Goal: Information Seeking & Learning: Learn about a topic

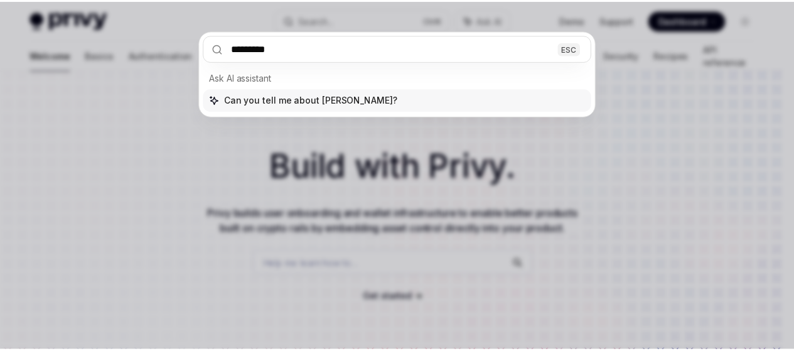
scroll to position [56, 0]
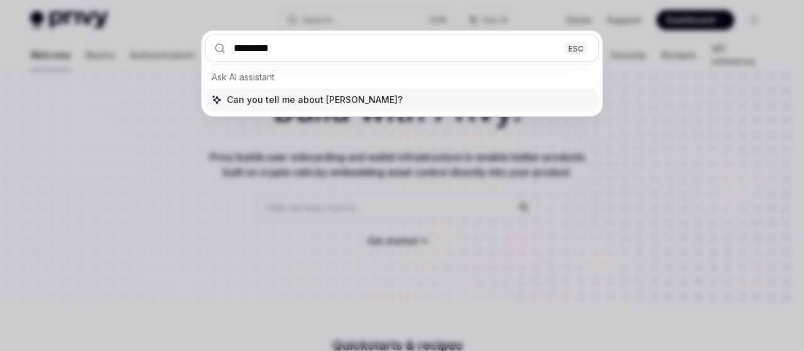
type input "*********"
type textarea "*"
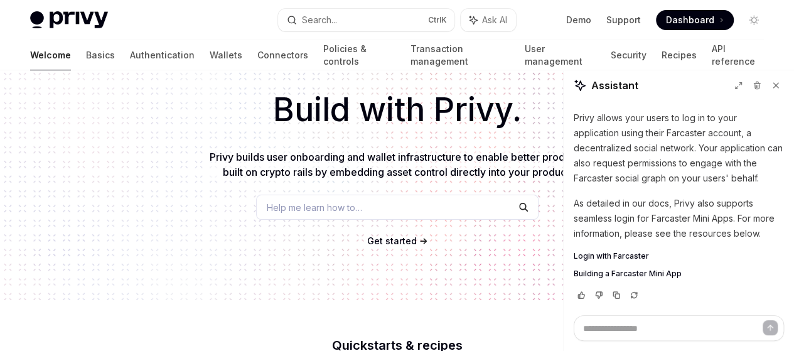
type textarea "*"
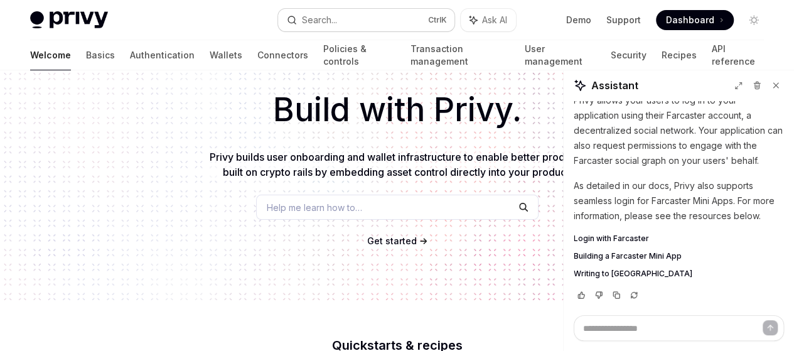
click at [318, 19] on div "Search..." at bounding box center [319, 20] width 35 height 15
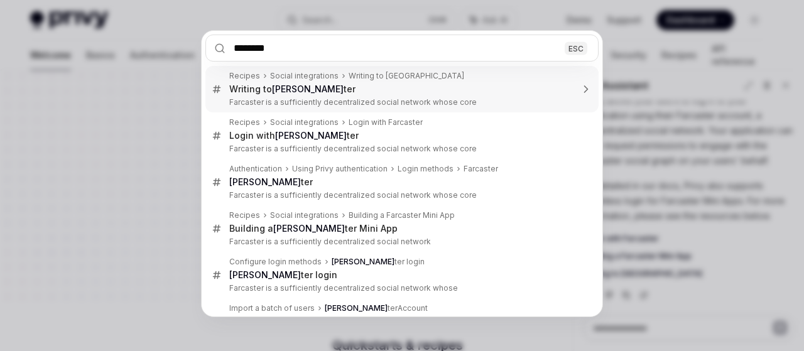
type input "*********"
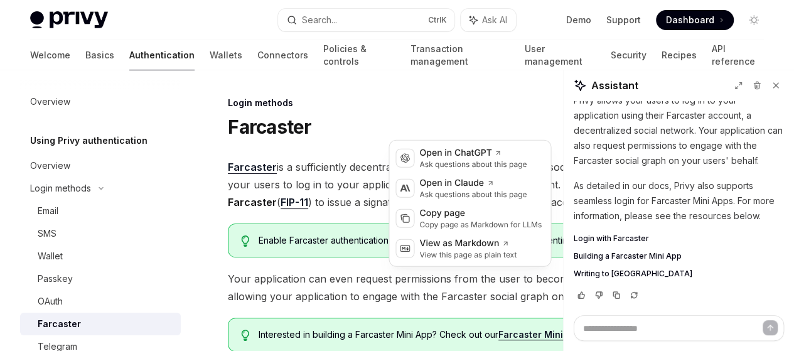
click at [753, 129] on icon "button" at bounding box center [760, 126] width 15 height 5
click at [481, 202] on div "Anthropic Open in [PERSON_NAME] questions about this page" at bounding box center [470, 188] width 156 height 30
click at [753, 126] on icon "button" at bounding box center [760, 126] width 15 height 5
click at [482, 232] on div "Copy page Copy page as Markdown for LLMs" at bounding box center [470, 218] width 156 height 30
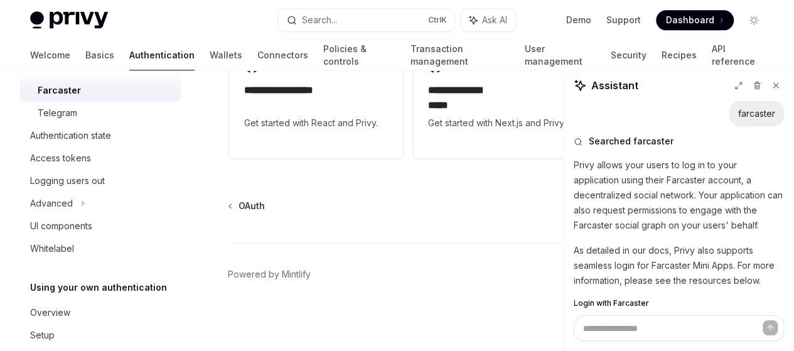
scroll to position [235, 0]
click at [77, 203] on div "Advanced" at bounding box center [100, 202] width 161 height 23
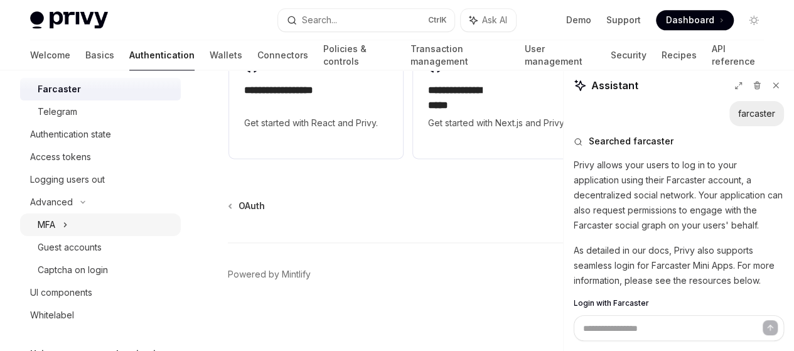
click at [98, 232] on div "MFA" at bounding box center [100, 224] width 161 height 23
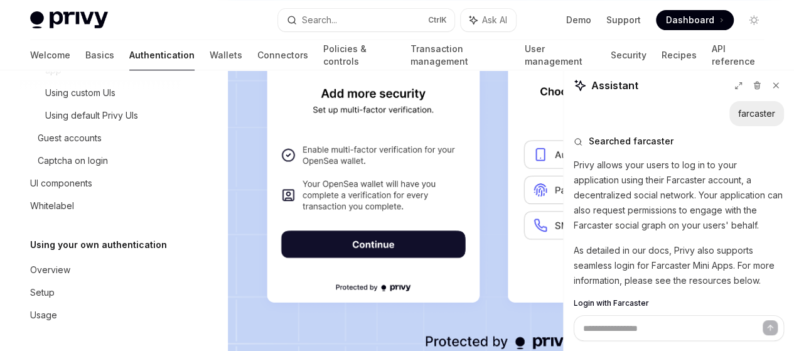
scroll to position [298, 0]
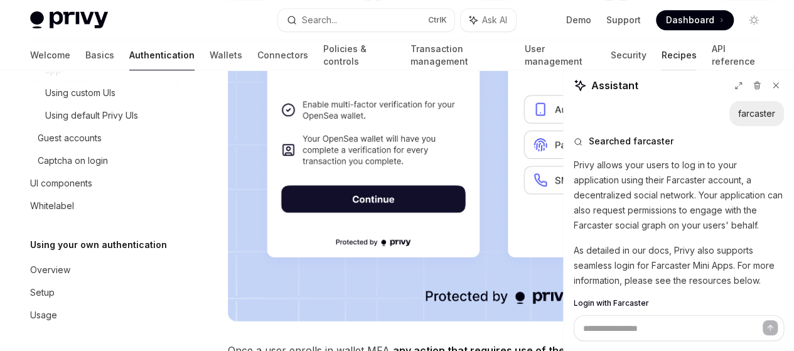
click at [661, 58] on link "Recipes" at bounding box center [678, 55] width 35 height 30
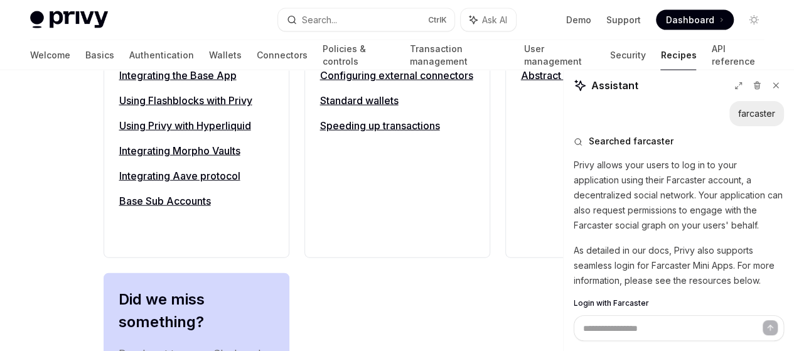
scroll to position [1409, 0]
click at [777, 87] on icon at bounding box center [775, 85] width 5 height 5
type textarea "*"
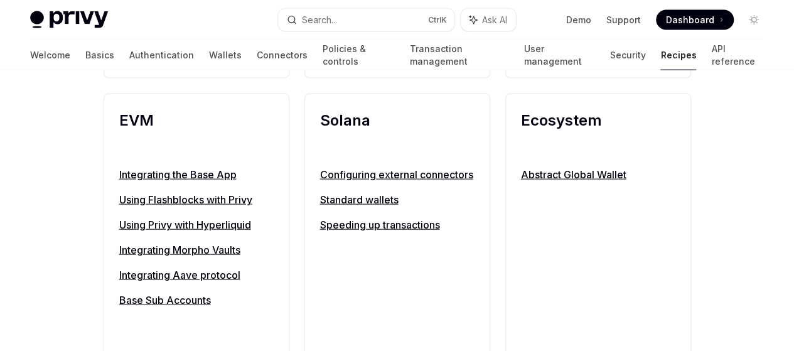
scroll to position [1307, 0]
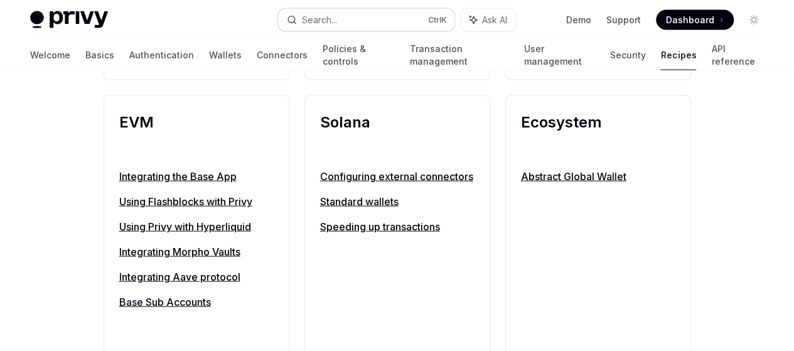
click at [359, 9] on button "Search... Ctrl K" at bounding box center [366, 20] width 176 height 23
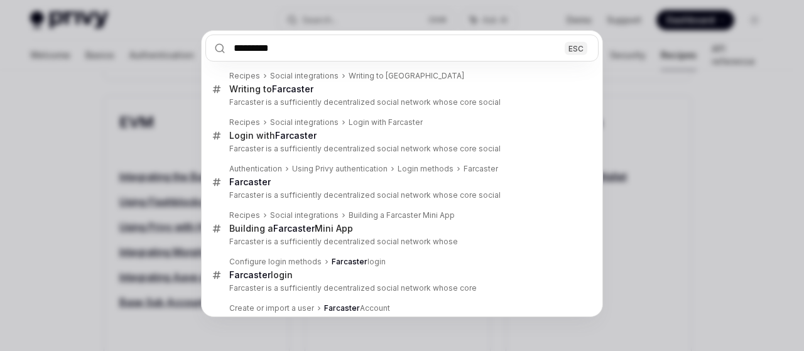
type input "*********"
drag, startPoint x: 755, startPoint y: 328, endPoint x: 718, endPoint y: 313, distance: 39.4
click at [718, 313] on div "********* ESC Recipes Social integrations Writing to Farcaster Writing to Farca…" at bounding box center [402, 175] width 804 height 351
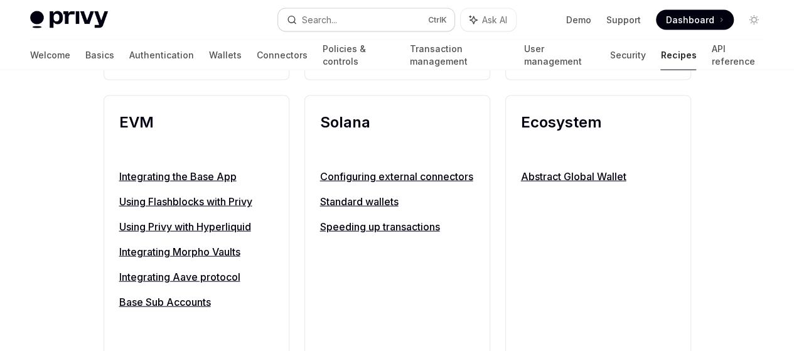
click at [365, 25] on button "Search... Ctrl K" at bounding box center [366, 20] width 176 height 23
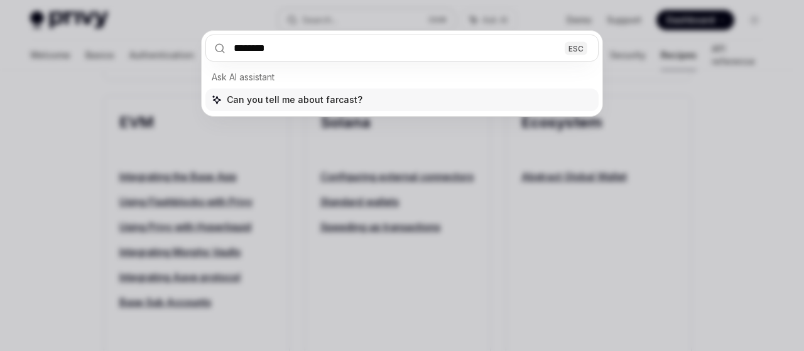
type input "*********"
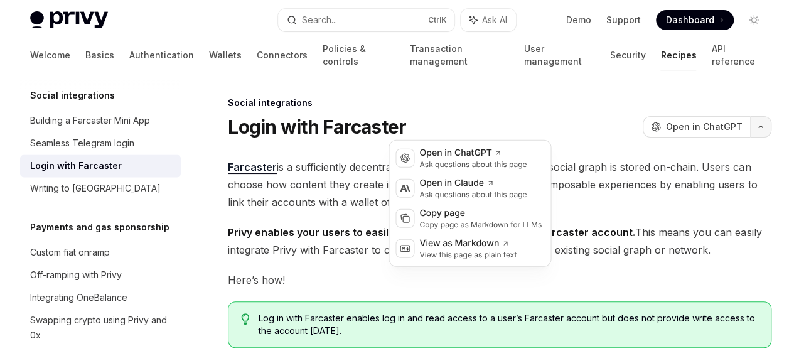
click at [750, 133] on button "button" at bounding box center [760, 126] width 21 height 21
click at [495, 215] on div "Copy page" at bounding box center [480, 213] width 122 height 13
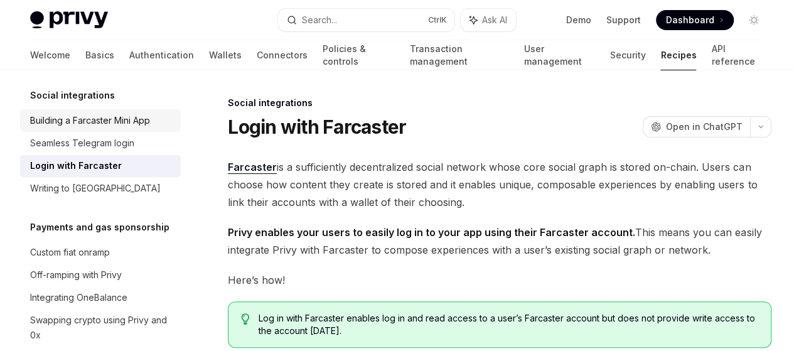
click at [144, 128] on div "Building a Farcaster Mini App" at bounding box center [90, 120] width 120 height 15
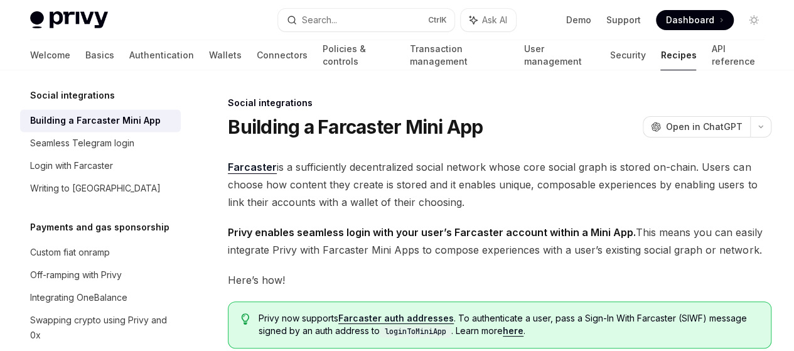
type textarea "*"
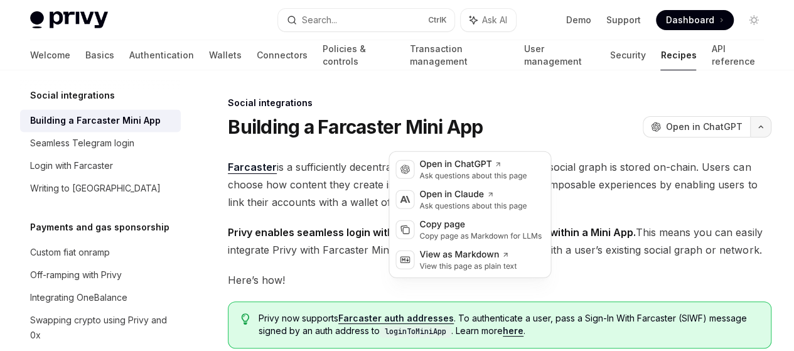
click at [750, 137] on button "button" at bounding box center [760, 126] width 21 height 21
click at [503, 221] on div "Copy page" at bounding box center [480, 224] width 122 height 13
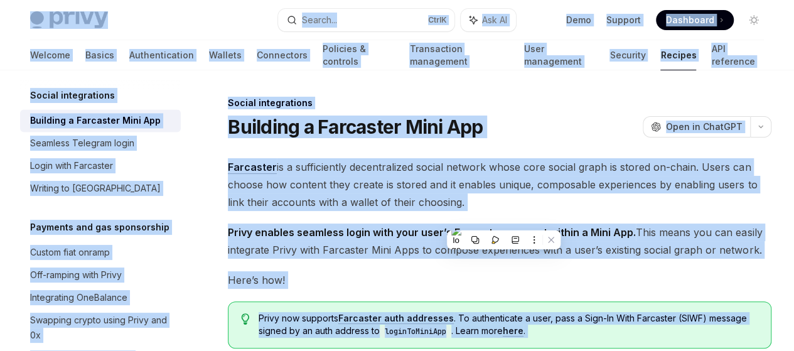
copy div "Privy Docs home page Search... Ctrl K Ask AI Demo Support Dashboard Dashboard S…"
click at [481, 211] on span "Farcaster is a sufficiently decentralized social network whose core social grap…" at bounding box center [500, 184] width 544 height 53
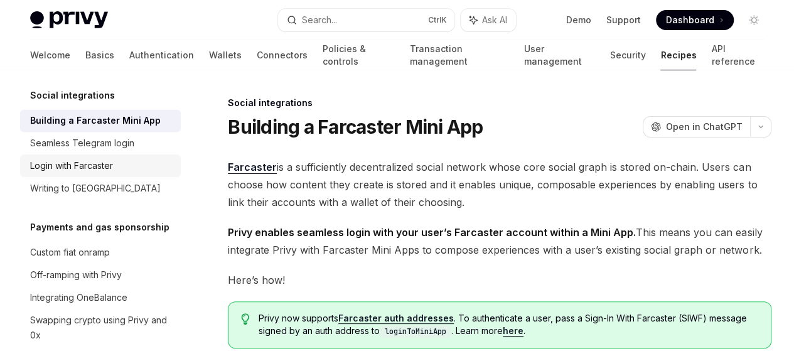
click at [142, 173] on div "Login with Farcaster" at bounding box center [101, 165] width 143 height 15
click at [144, 173] on div "Login with Farcaster" at bounding box center [101, 165] width 143 height 15
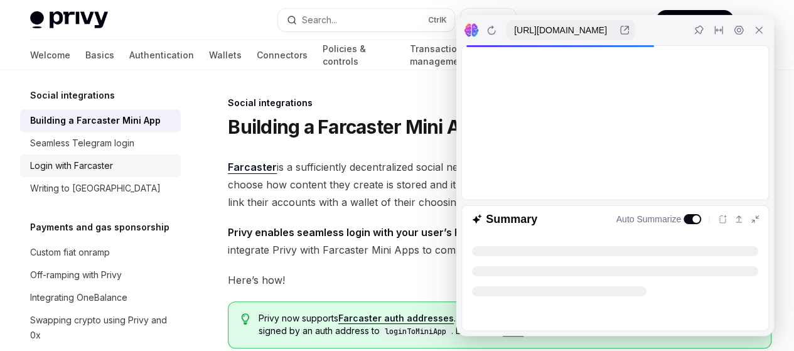
type textarea "*"
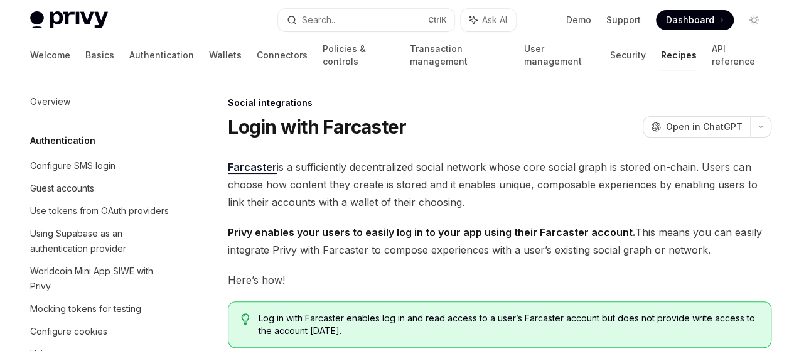
scroll to position [956, 0]
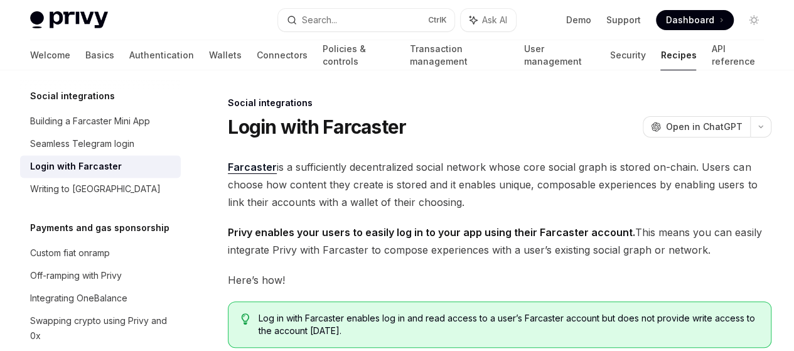
type textarea "*"
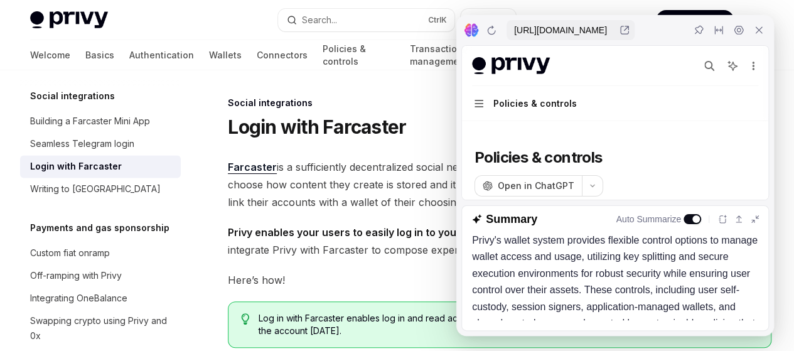
scroll to position [0, 0]
click at [405, 124] on h1 "Login with Farcaster" at bounding box center [317, 127] width 178 height 23
